Goal: Task Accomplishment & Management: Complete application form

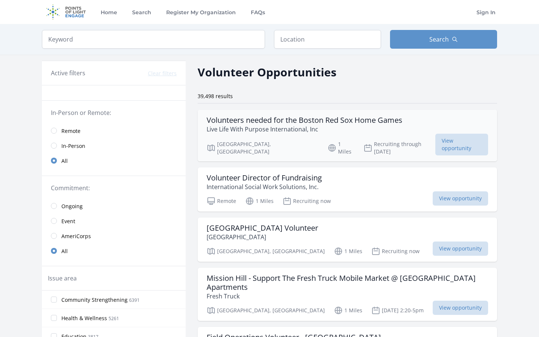
click at [218, 125] on p "Live Life With Purpose International, Inc" at bounding box center [305, 129] width 196 height 9
click at [67, 131] on span "Remote" at bounding box center [70, 130] width 19 height 7
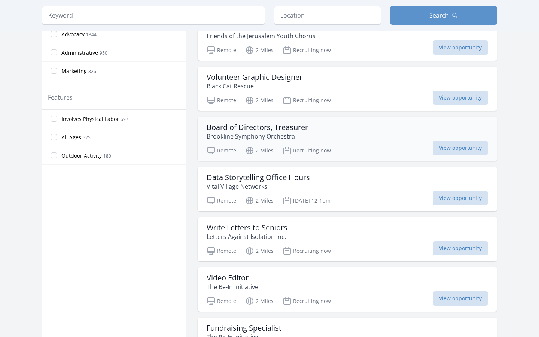
scroll to position [345, 0]
click at [297, 233] on div "Write Letters to Seniors Letters Against Isolation Inc." at bounding box center [348, 232] width 282 height 18
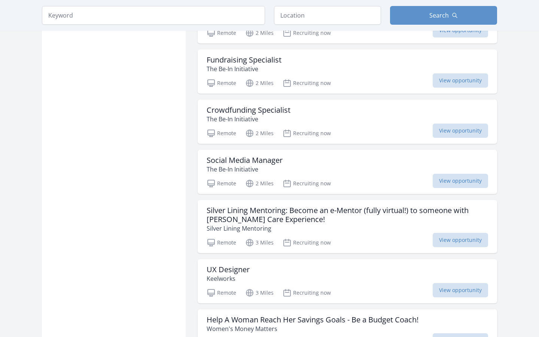
scroll to position [630, 0]
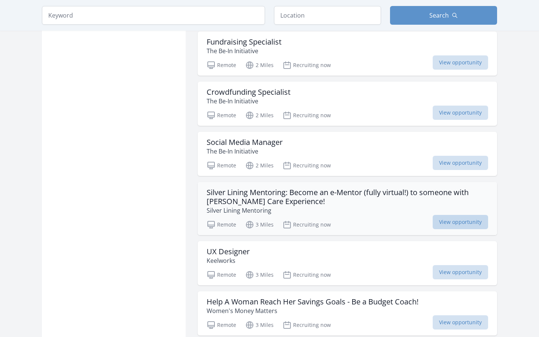
click at [446, 224] on span "View opportunity" at bounding box center [460, 222] width 55 height 14
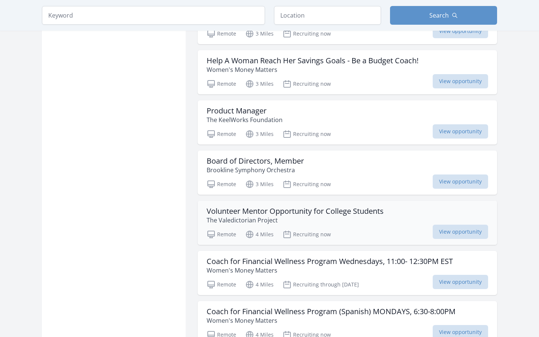
scroll to position [872, 0]
click at [444, 231] on span "View opportunity" at bounding box center [460, 231] width 55 height 14
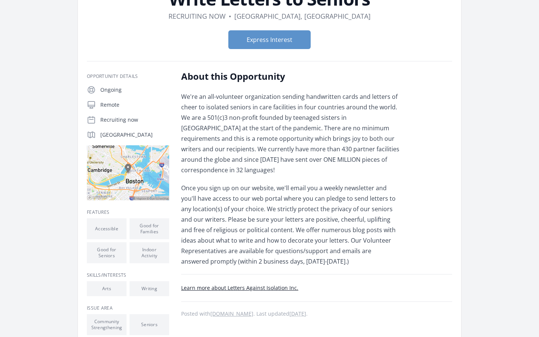
scroll to position [39, 0]
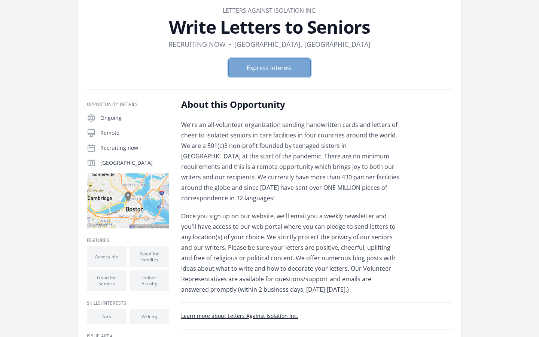
click at [265, 67] on button "Express Interest" at bounding box center [270, 67] width 82 height 19
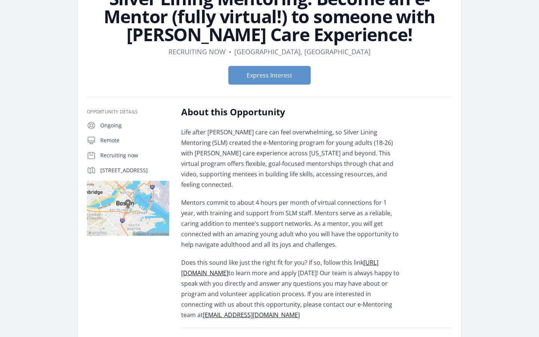
scroll to position [70, 0]
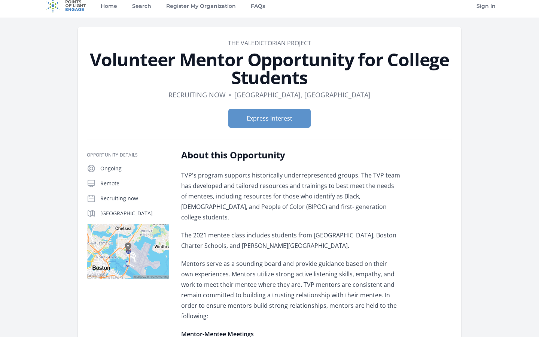
scroll to position [6, 0]
click at [262, 119] on button "Express Interest" at bounding box center [270, 118] width 82 height 19
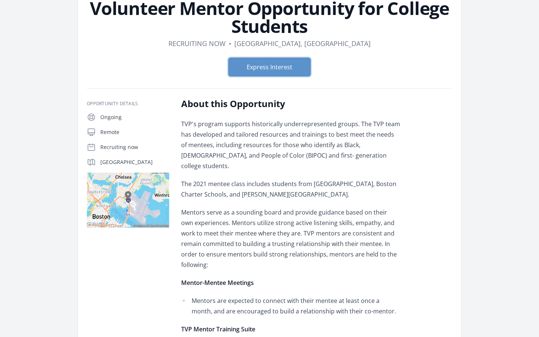
scroll to position [0, 0]
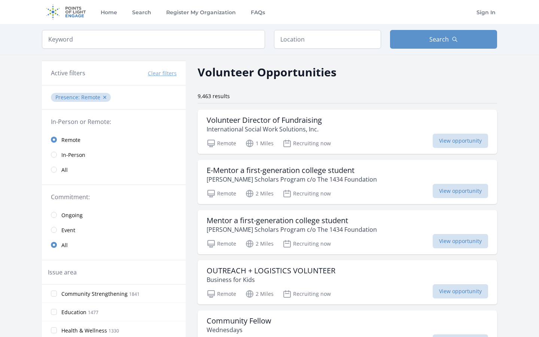
click at [79, 151] on span "In-Person" at bounding box center [73, 154] width 24 height 7
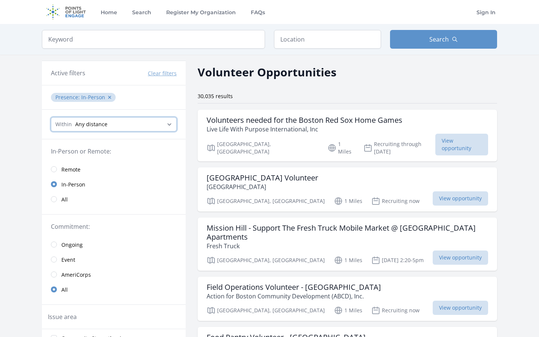
click at [110, 124] on select "Any distance , 5 Miles , 20 Miles , 50 Miles , 100 Miles" at bounding box center [114, 124] width 126 height 14
select select "8046"
click at [51, 117] on select "Any distance , 5 Miles , 20 Miles , 50 Miles , 100 Miles" at bounding box center [114, 124] width 126 height 14
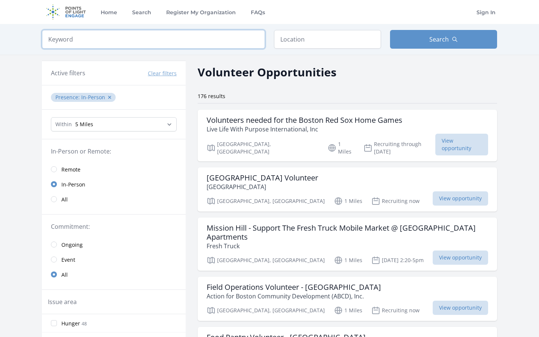
click at [98, 37] on input "search" at bounding box center [153, 39] width 223 height 19
click button "submit" at bounding box center [0, 0] width 0 height 0
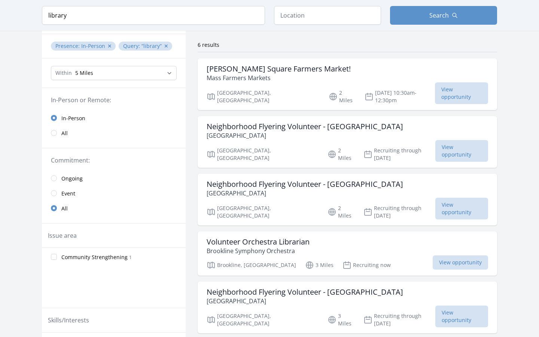
scroll to position [55, 0]
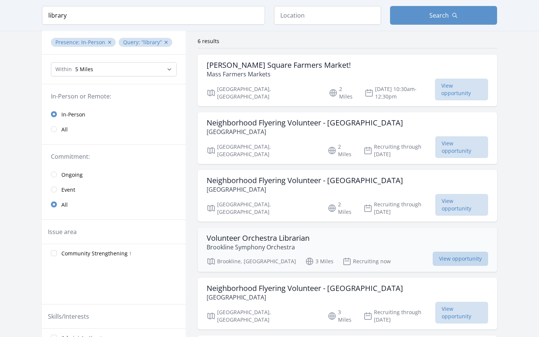
click at [433, 252] on span "View opportunity" at bounding box center [460, 259] width 55 height 14
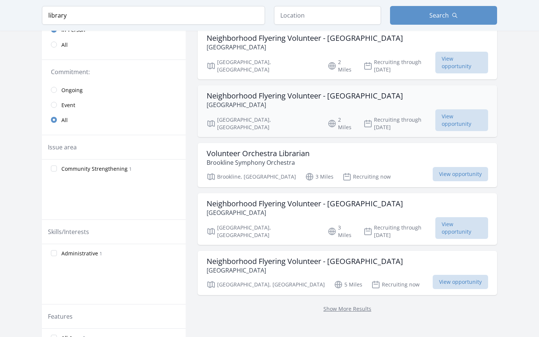
scroll to position [145, 0]
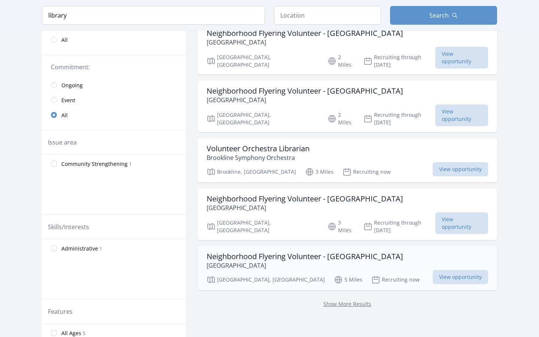
click at [244, 252] on h3 "Neighborhood Flyering Volunteer - Dorchester" at bounding box center [305, 256] width 197 height 9
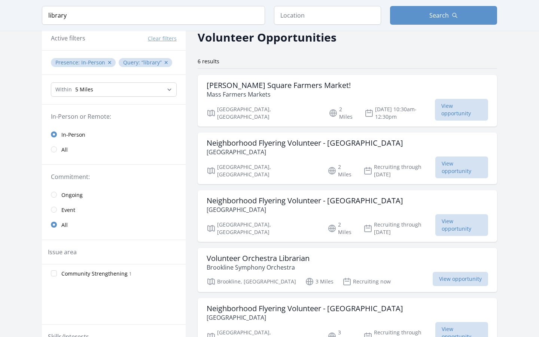
scroll to position [0, 0]
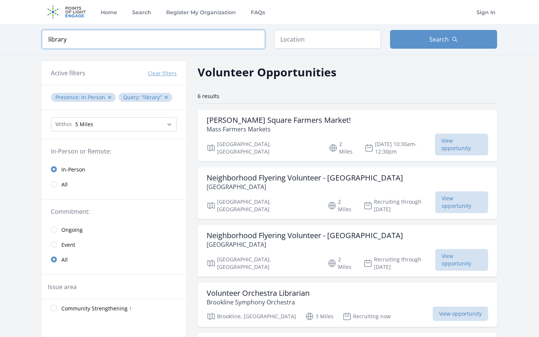
click at [70, 46] on input "library" at bounding box center [153, 39] width 223 height 19
click button "submit" at bounding box center [0, 0] width 0 height 0
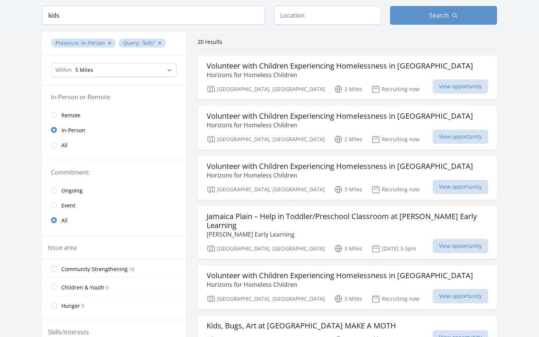
scroll to position [57, 0]
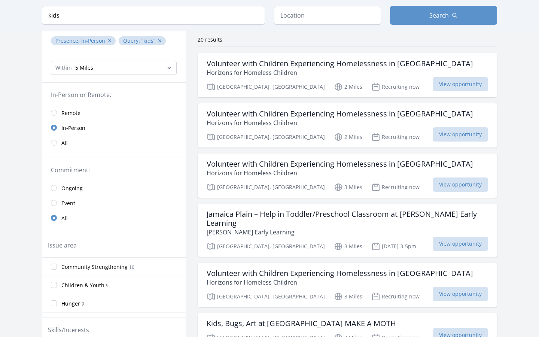
click at [70, 188] on span "Ongoing" at bounding box center [71, 188] width 21 height 7
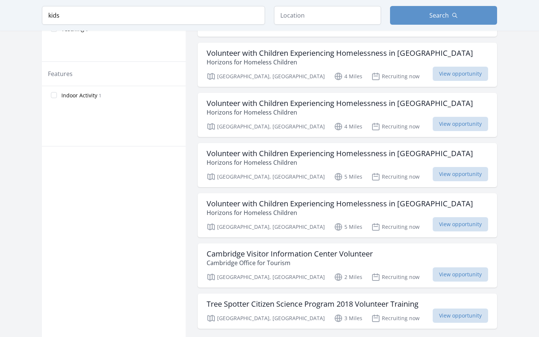
scroll to position [426, 0]
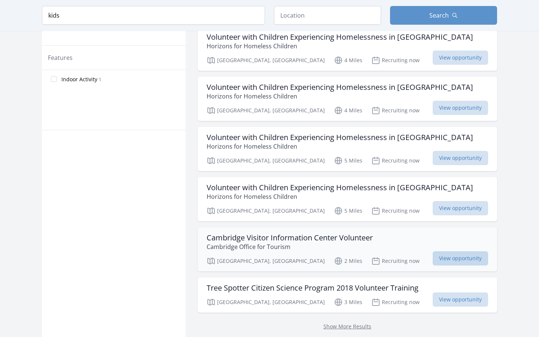
click at [433, 251] on span "View opportunity" at bounding box center [460, 258] width 55 height 14
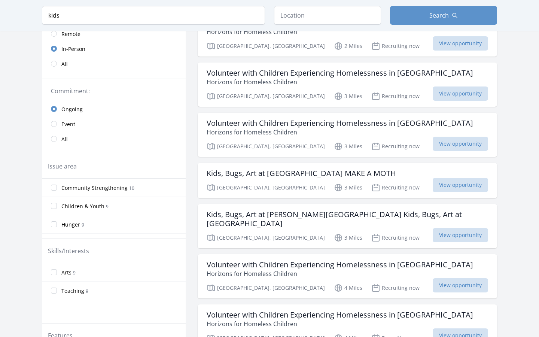
scroll to position [0, 0]
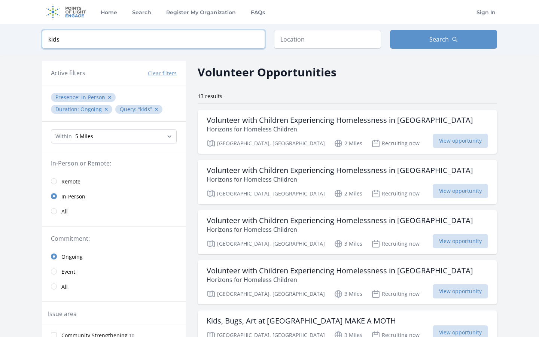
click at [67, 43] on input "kids" at bounding box center [153, 39] width 223 height 19
click button "submit" at bounding box center [0, 0] width 0 height 0
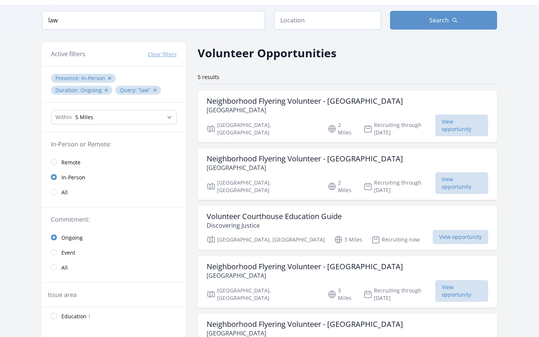
scroll to position [24, 0]
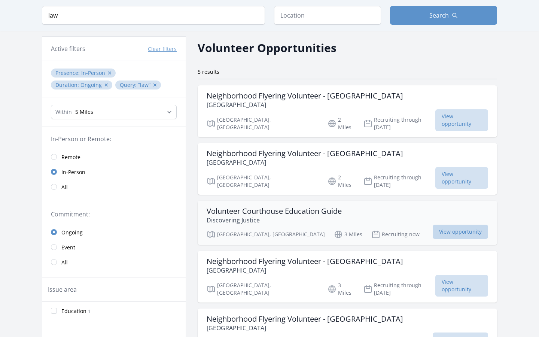
click at [433, 225] on span "View opportunity" at bounding box center [460, 232] width 55 height 14
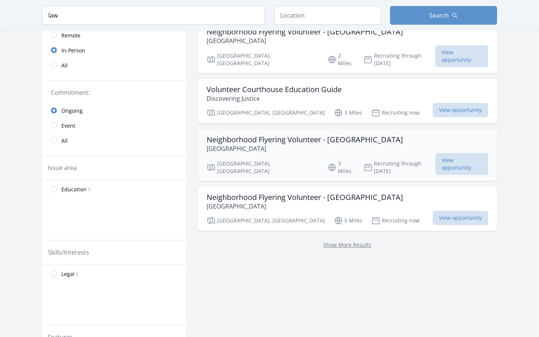
scroll to position [147, 0]
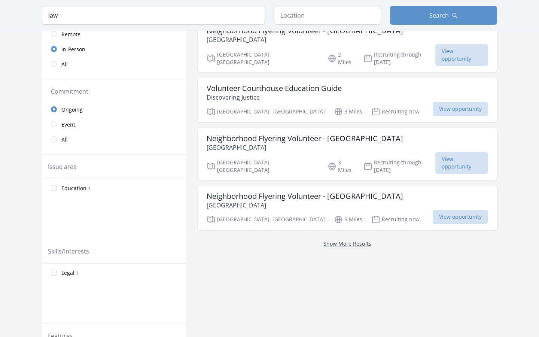
click at [324, 240] on link "Show More Results" at bounding box center [348, 243] width 48 height 7
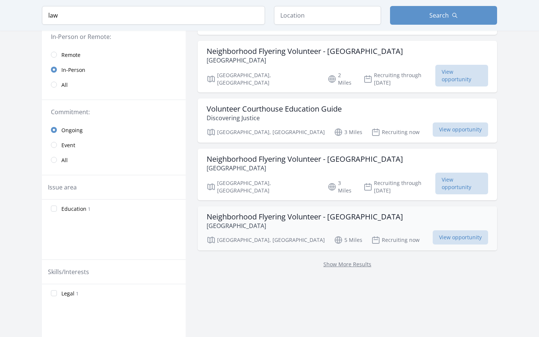
scroll to position [143, 0]
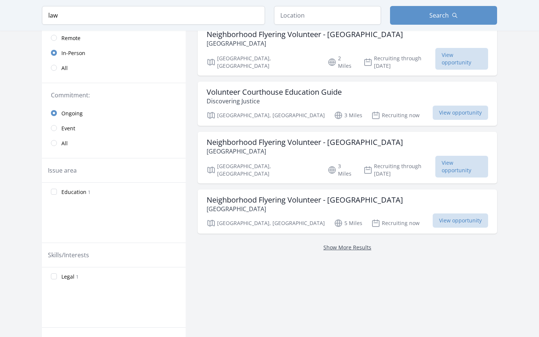
click at [324, 244] on link "Show More Results" at bounding box center [348, 247] width 48 height 7
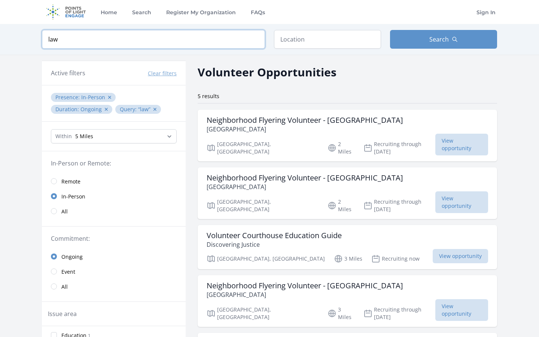
click at [59, 48] on input "law" at bounding box center [153, 39] width 223 height 19
click at [59, 46] on input "law" at bounding box center [153, 39] width 223 height 19
click button "submit" at bounding box center [0, 0] width 0 height 0
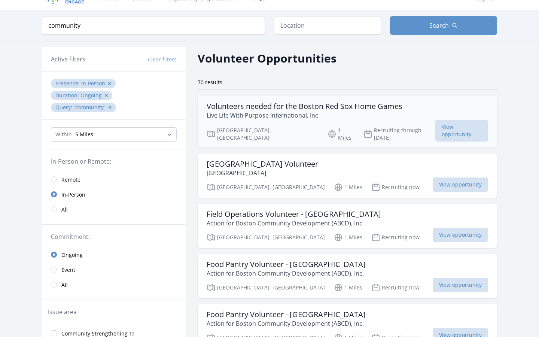
scroll to position [14, 0]
click at [263, 159] on h3 "Boston Children's Hospital Volunteer" at bounding box center [263, 163] width 112 height 9
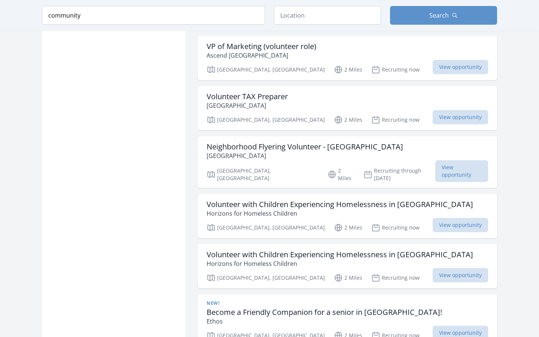
scroll to position [762, 0]
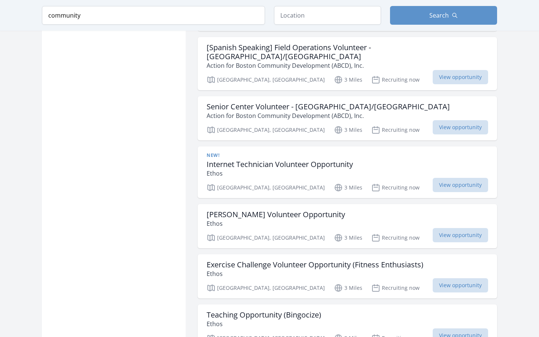
scroll to position [1439, 0]
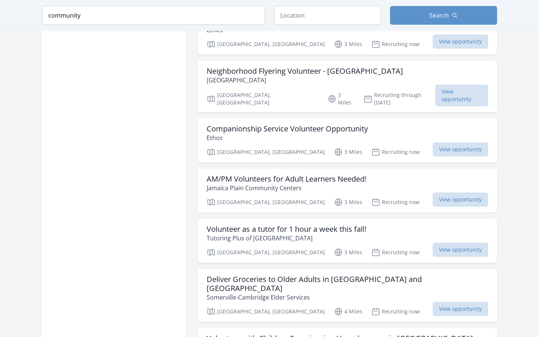
scroll to position [2012, 0]
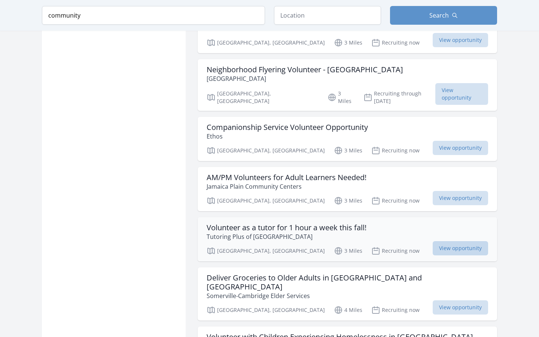
click at [449, 241] on span "View opportunity" at bounding box center [460, 248] width 55 height 14
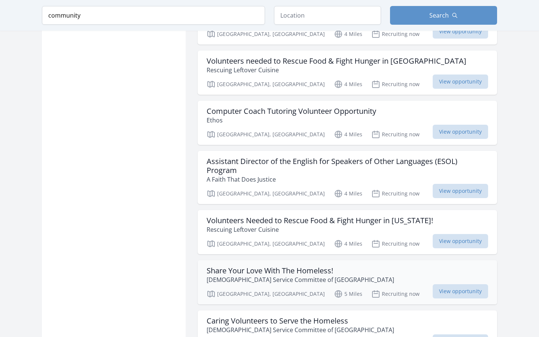
scroll to position [2590, 0]
click at [282, 266] on h3 "Share Your Love With The Homeless!" at bounding box center [301, 270] width 188 height 9
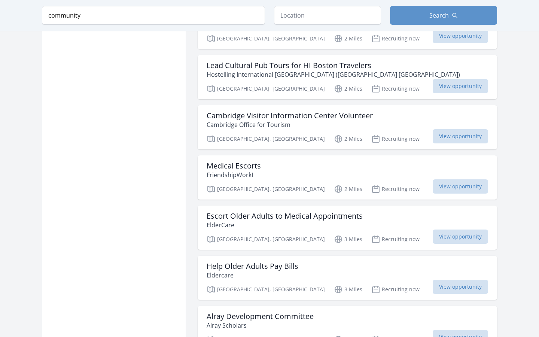
scroll to position [823, 0]
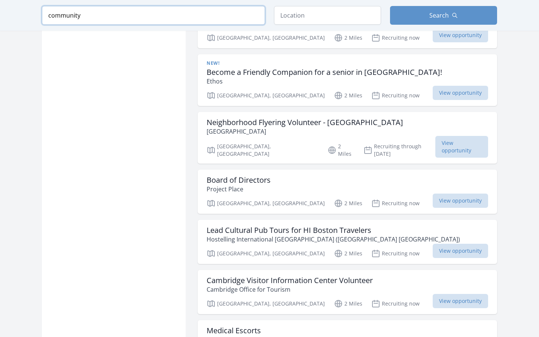
click at [102, 24] on input "community" at bounding box center [153, 15] width 223 height 19
click at [99, 21] on input "community" at bounding box center [153, 15] width 223 height 19
click at [96, 23] on input "community" at bounding box center [153, 15] width 223 height 19
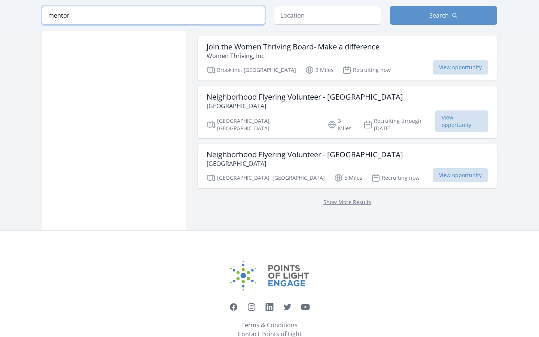
type input "mentor"
click button "submit" at bounding box center [0, 0] width 0 height 0
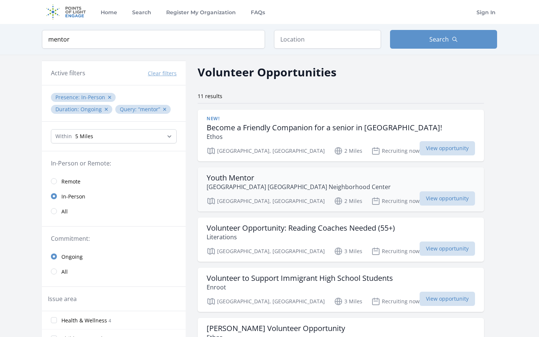
click at [208, 185] on p "Boston Chinatown Neighborhood Center" at bounding box center [299, 186] width 184 height 9
click at [275, 234] on p "Literations" at bounding box center [301, 237] width 188 height 9
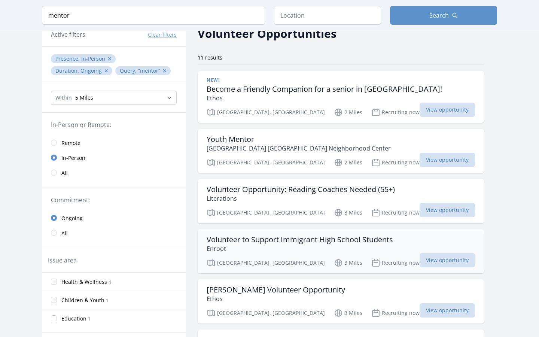
scroll to position [47, 0]
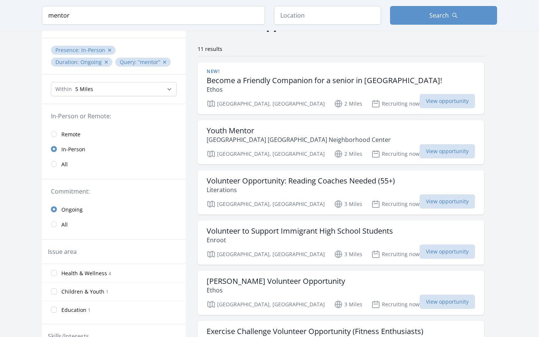
click at [65, 129] on link "Remote" at bounding box center [114, 134] width 144 height 15
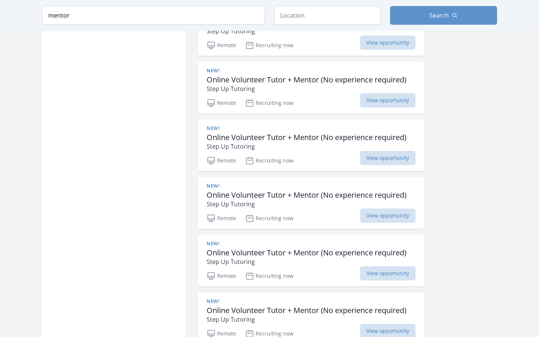
scroll to position [790, 0]
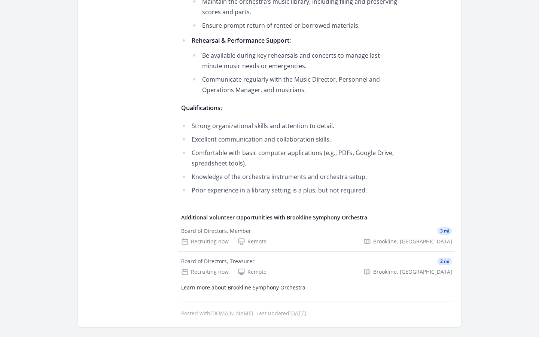
scroll to position [528, 0]
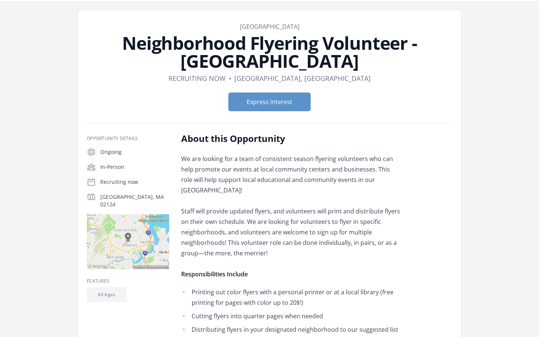
scroll to position [25, 0]
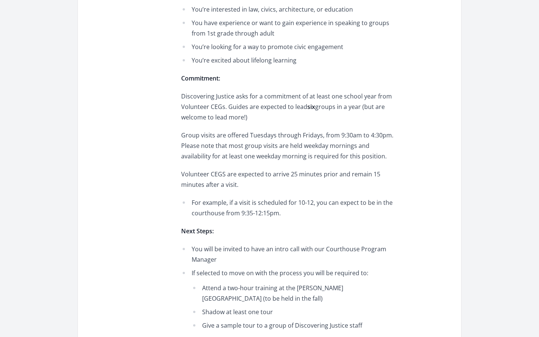
scroll to position [567, 0]
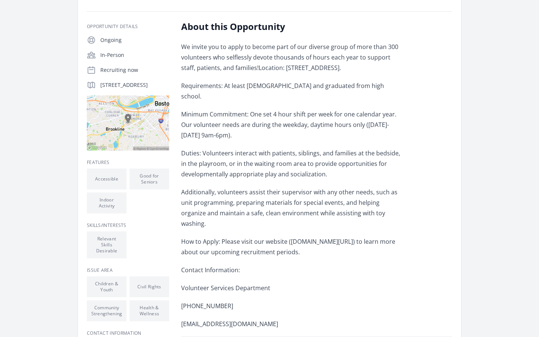
scroll to position [124, 0]
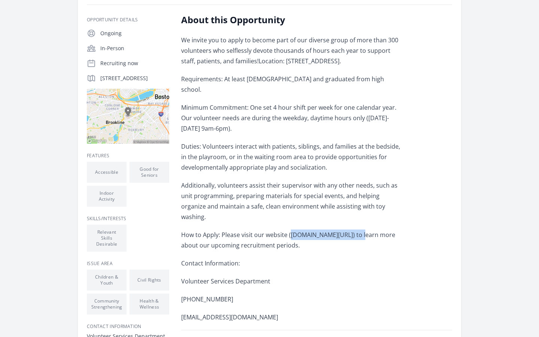
drag, startPoint x: 290, startPoint y: 216, endPoint x: 359, endPoint y: 214, distance: 68.9
click at [359, 230] on p "How to Apply: Please visit our website (bostonchildrens.org/help) to learn more…" at bounding box center [290, 240] width 219 height 21
copy p "bostonchildrens.org/help"
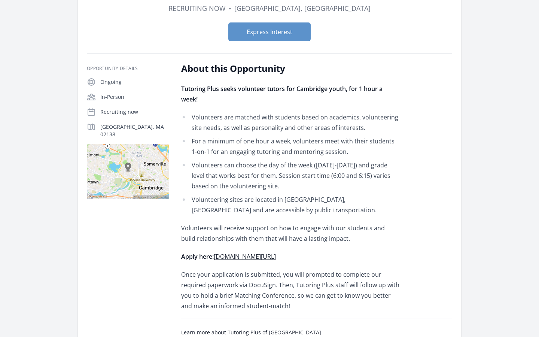
scroll to position [92, 0]
drag, startPoint x: 279, startPoint y: 248, endPoint x: 216, endPoint y: 248, distance: 63.3
click at [216, 252] on p "Apply here: bit.ly/tpvolunteerapp" at bounding box center [290, 257] width 219 height 10
copy link "bit.ly/tpvolunteerapp"
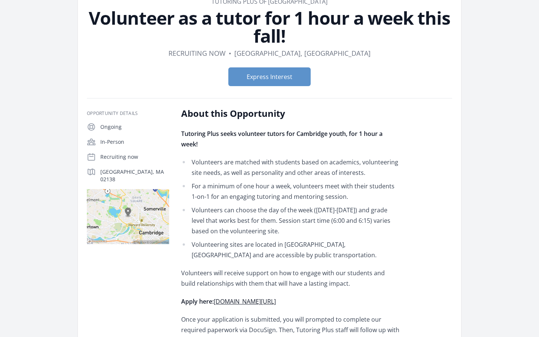
scroll to position [35, 0]
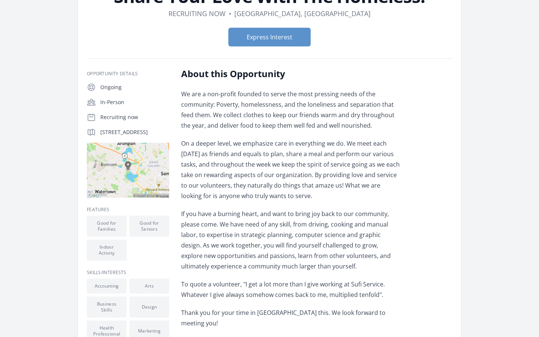
scroll to position [70, 0]
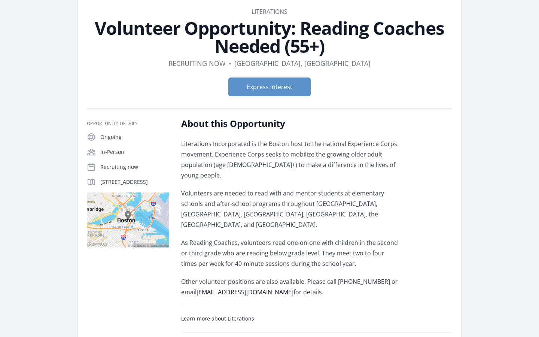
scroll to position [38, 0]
